Goal: Task Accomplishment & Management: Complete application form

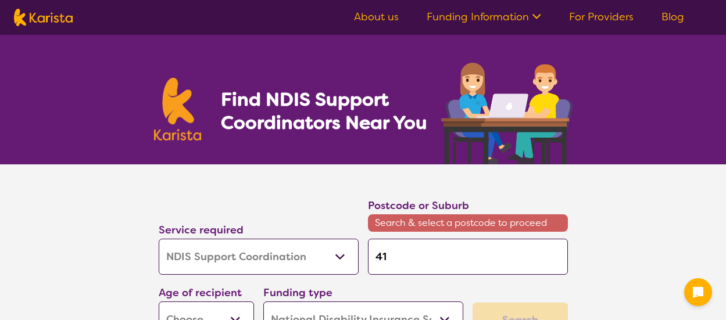
select select "NDIS Support Coordination"
select select "NDIS"
select select "NDIS Support Coordination"
select select "NDIS"
type input "413"
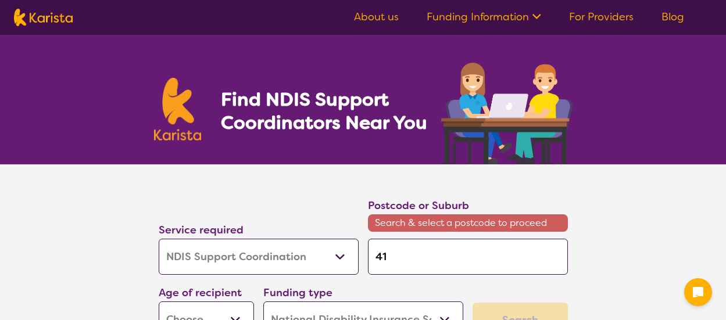
type input "413"
type input "4132"
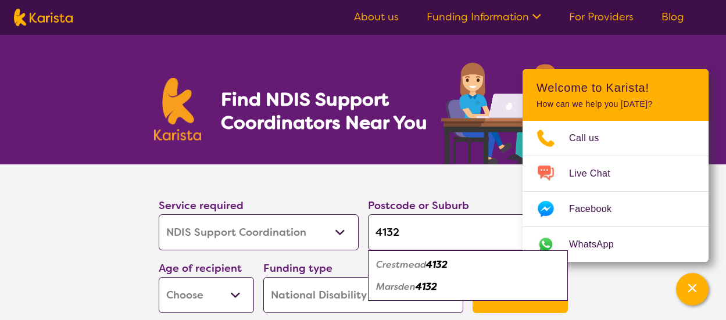
type input "4132"
click at [437, 289] on em "4132" at bounding box center [425, 287] width 21 height 12
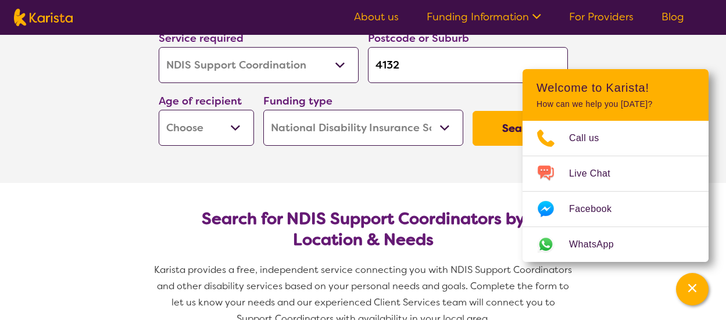
scroll to position [174, 0]
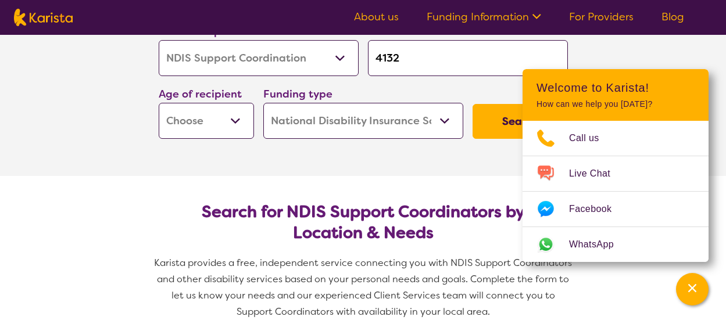
click at [233, 117] on select "Early Childhood - 0 to 9 Child - 10 to 11 Adolescent - 12 to 17 Adult - 18 to 6…" at bounding box center [206, 121] width 95 height 36
select select "AS"
click at [159, 103] on select "Early Childhood - 0 to 9 Child - 10 to 11 Adolescent - 12 to 17 Adult - 18 to 6…" at bounding box center [206, 121] width 95 height 36
select select "AS"
click at [668, 49] on section "Service required Allied Health Assistant Assessment ([MEDICAL_DATA] or [MEDICAL…" at bounding box center [363, 83] width 726 height 186
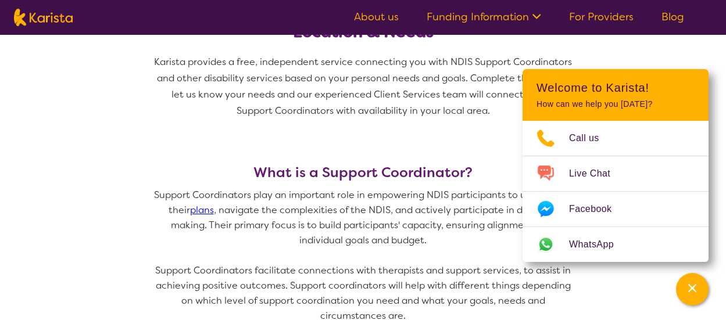
scroll to position [0, 0]
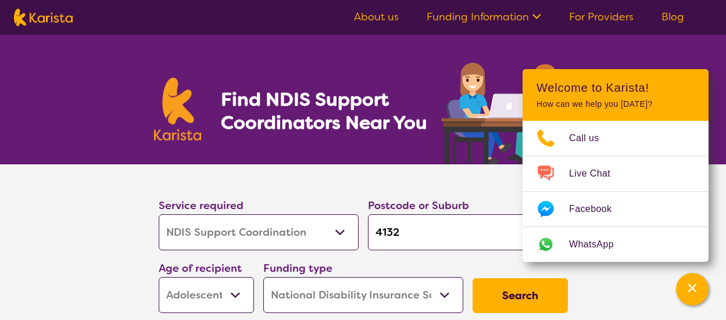
click at [498, 288] on button "Search" at bounding box center [519, 295] width 95 height 35
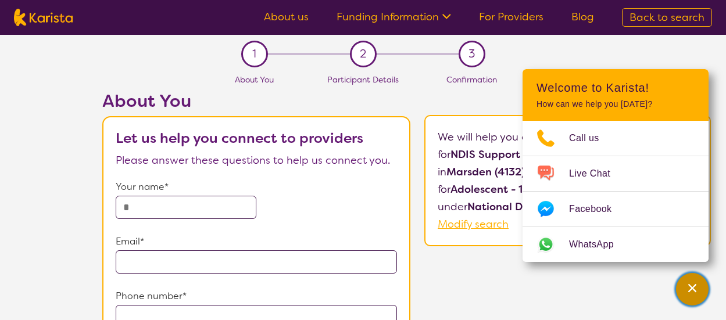
click at [695, 292] on icon "Channel Menu" at bounding box center [692, 288] width 8 height 8
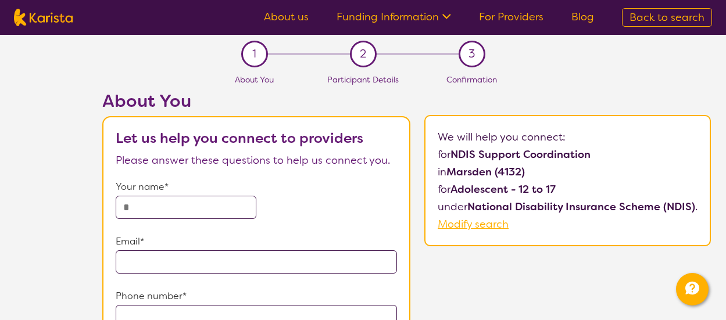
click at [146, 211] on input "text" at bounding box center [186, 207] width 141 height 23
type input "******"
click at [125, 256] on input "email" at bounding box center [256, 261] width 281 height 23
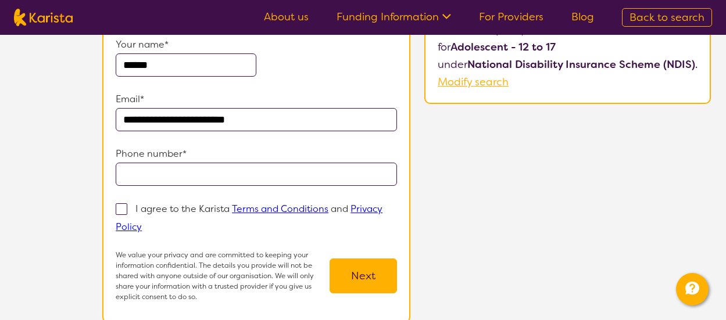
scroll to position [174, 0]
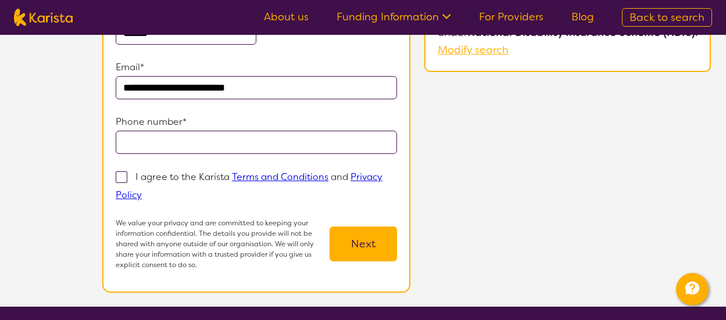
type input "**********"
click at [151, 148] on input "tel" at bounding box center [256, 142] width 281 height 23
type input "**********"
drag, startPoint x: 121, startPoint y: 176, endPoint x: 343, endPoint y: 253, distance: 235.6
click at [134, 183] on label "I agree to the Karista Terms and Conditions and Privacy Policy" at bounding box center [249, 186] width 267 height 32
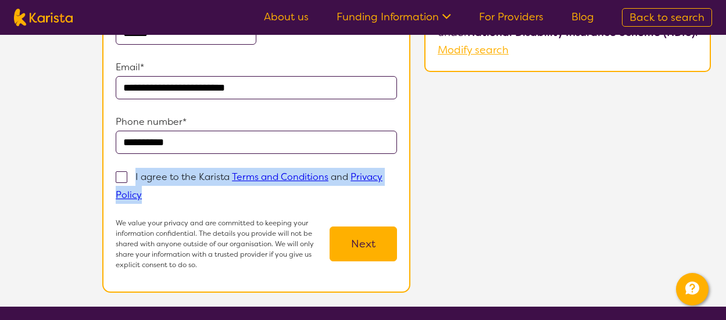
click at [120, 178] on span at bounding box center [122, 177] width 12 height 12
click at [142, 191] on input "I agree to the Karista Terms and Conditions and Privacy Policy" at bounding box center [146, 195] width 8 height 8
checkbox input "true"
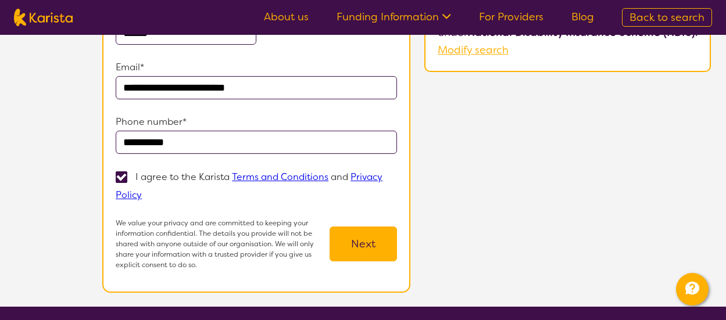
click at [366, 245] on button "Next" at bounding box center [362, 244] width 67 height 35
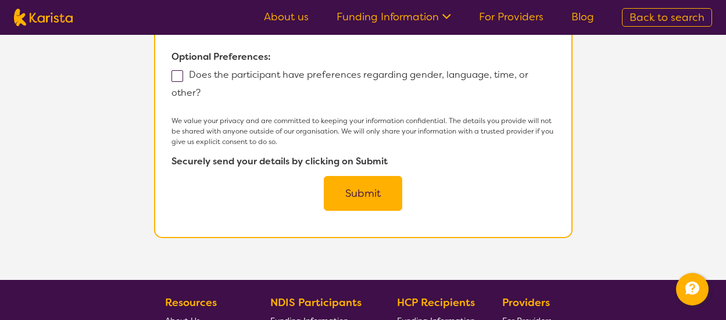
scroll to position [813, 0]
